Goal: Task Accomplishment & Management: Complete application form

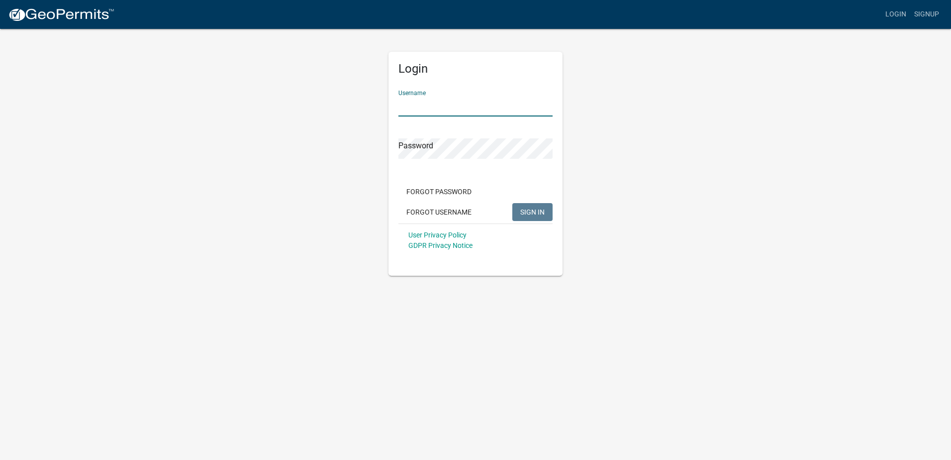
click at [456, 100] on input "Username" at bounding box center [475, 106] width 154 height 20
type input "forda002"
click at [445, 192] on form "Username forda002 Password Forgot Password Forgot Username SIGN IN User Privacy…" at bounding box center [475, 169] width 154 height 175
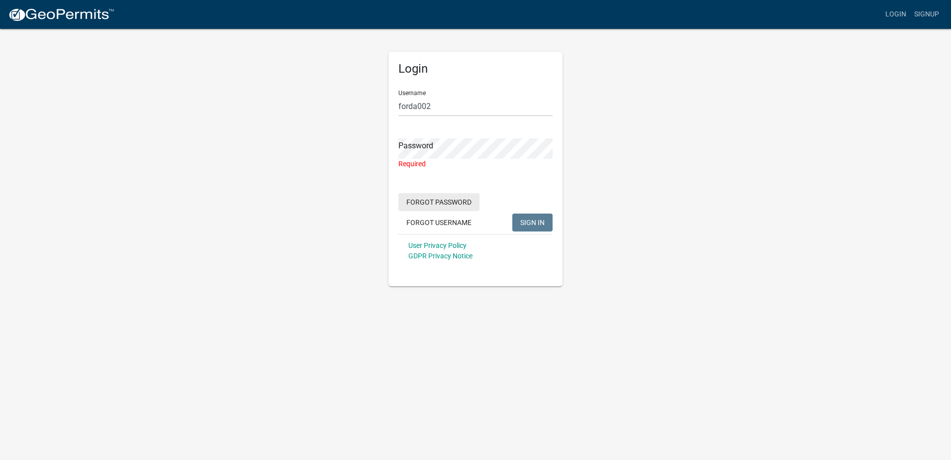
click at [445, 200] on button "Forgot Password" at bounding box center [438, 202] width 81 height 18
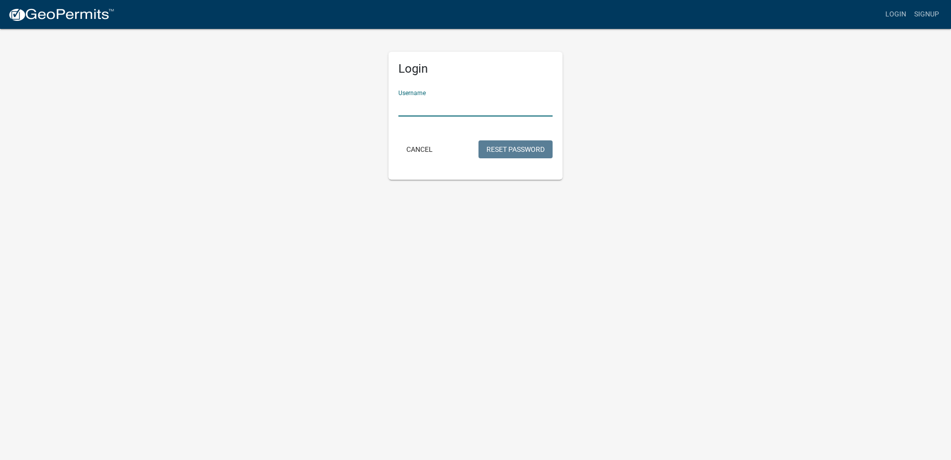
click at [443, 104] on input "Username" at bounding box center [475, 106] width 154 height 20
type input "forda002"
click at [497, 149] on button "Reset Password" at bounding box center [515, 149] width 74 height 18
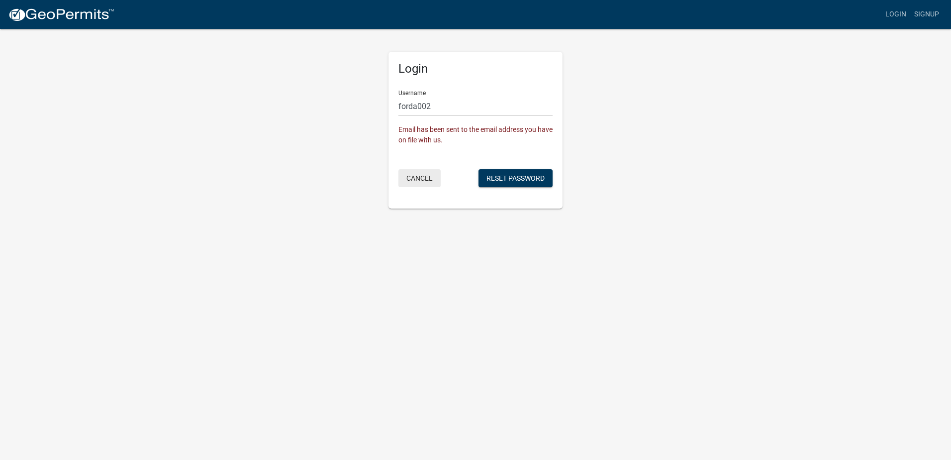
click at [420, 179] on button "Cancel" at bounding box center [419, 178] width 42 height 18
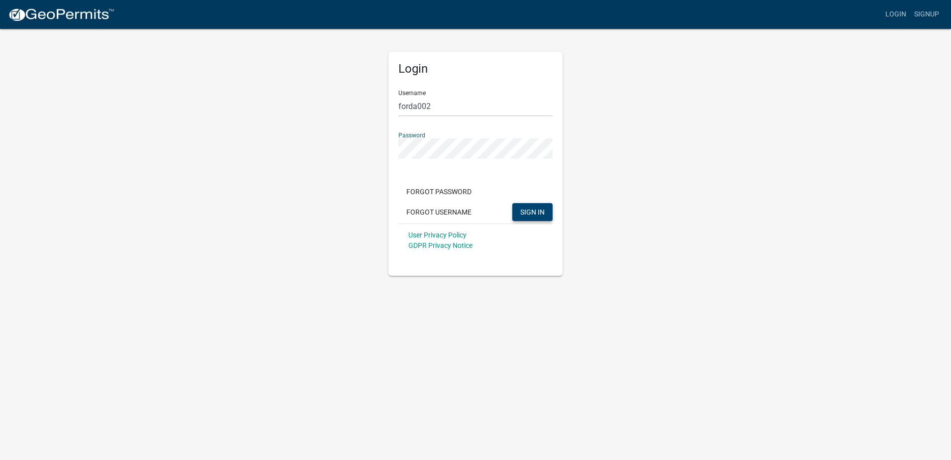
click at [540, 215] on span "SIGN IN" at bounding box center [532, 211] width 24 height 8
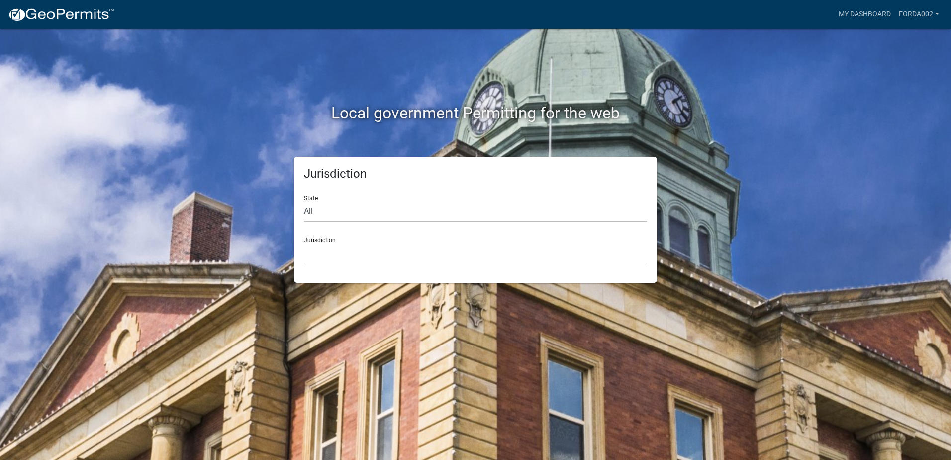
click at [317, 207] on select "All Colorado Georgia Indiana Iowa Kansas Minnesota Ohio South Carolina Wisconsin" at bounding box center [475, 211] width 343 height 20
select select "South Carolina"
click at [304, 201] on select "All Colorado Georgia Indiana Iowa Kansas Minnesota Ohio South Carolina Wisconsin" at bounding box center [475, 211] width 343 height 20
click at [326, 253] on select "Abbeville County, South Carolina Jasper County, South Carolina" at bounding box center [475, 253] width 343 height 20
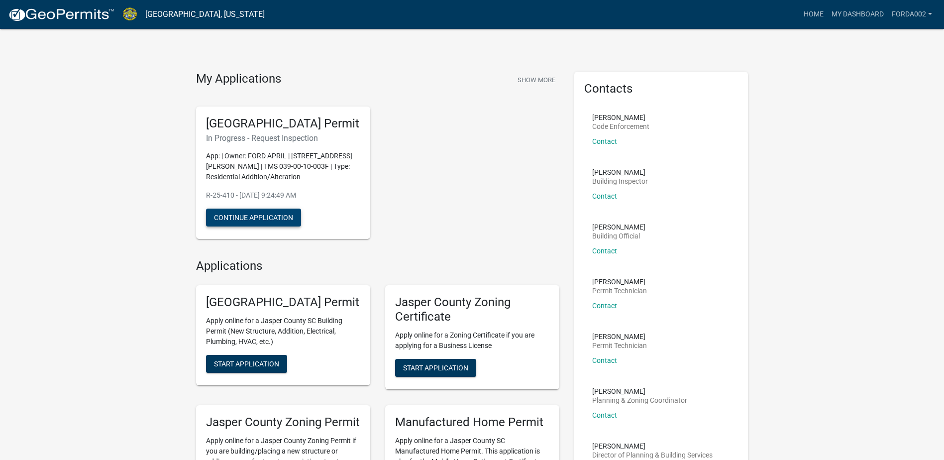
click at [261, 226] on button "Continue Application" at bounding box center [253, 217] width 95 height 18
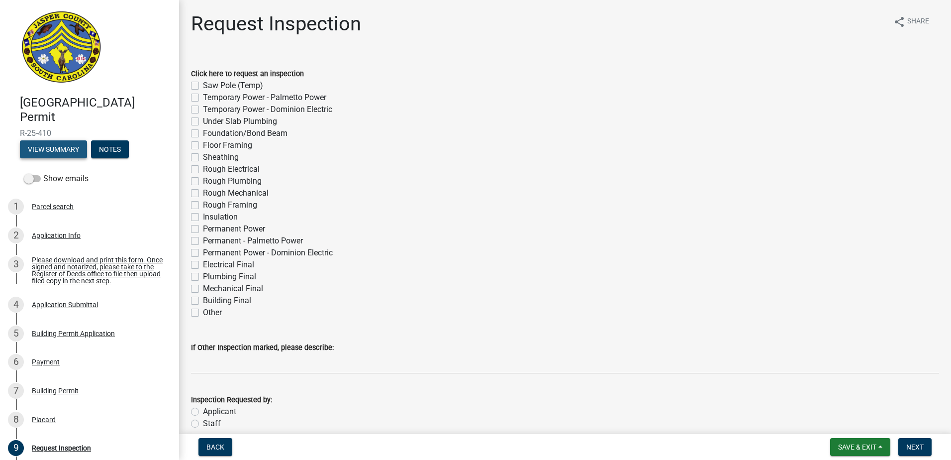
click at [47, 152] on button "View Summary" at bounding box center [53, 149] width 67 height 18
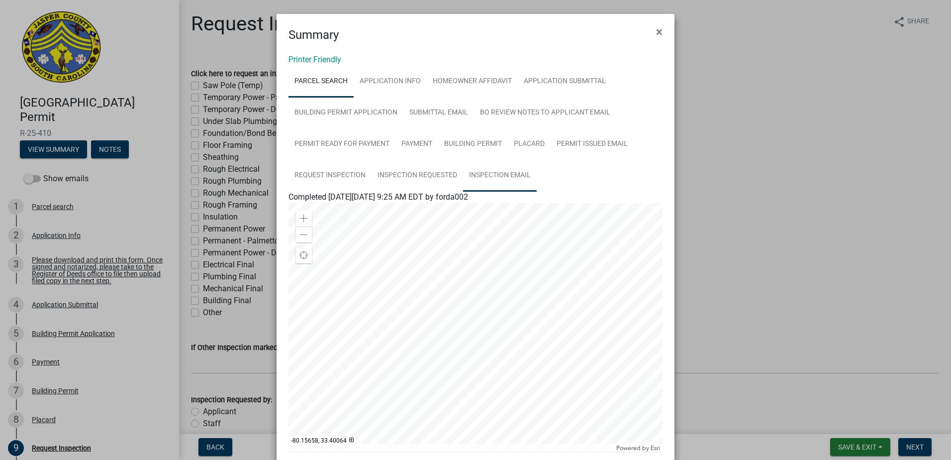
click at [482, 177] on link "Inspection Email" at bounding box center [500, 176] width 74 height 32
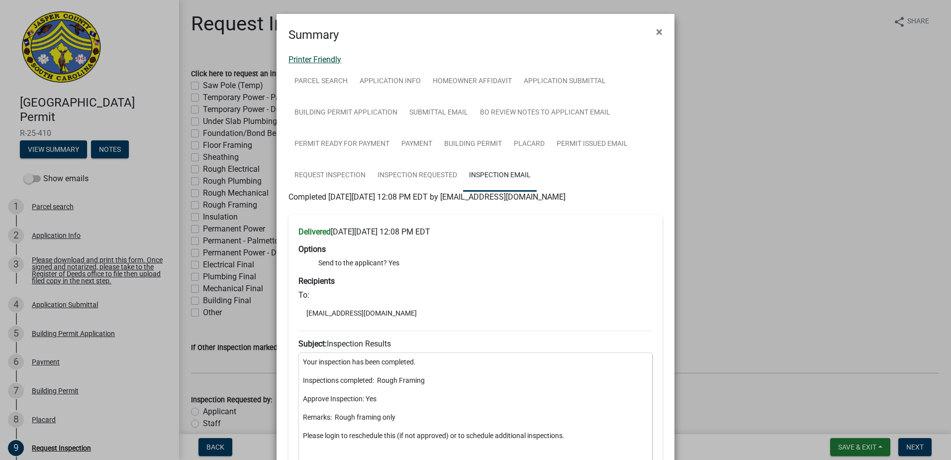
click at [321, 58] on link "Printer Friendly" at bounding box center [314, 59] width 53 height 9
click at [657, 31] on span "×" at bounding box center [659, 32] width 6 height 14
